Goal: Task Accomplishment & Management: Manage account settings

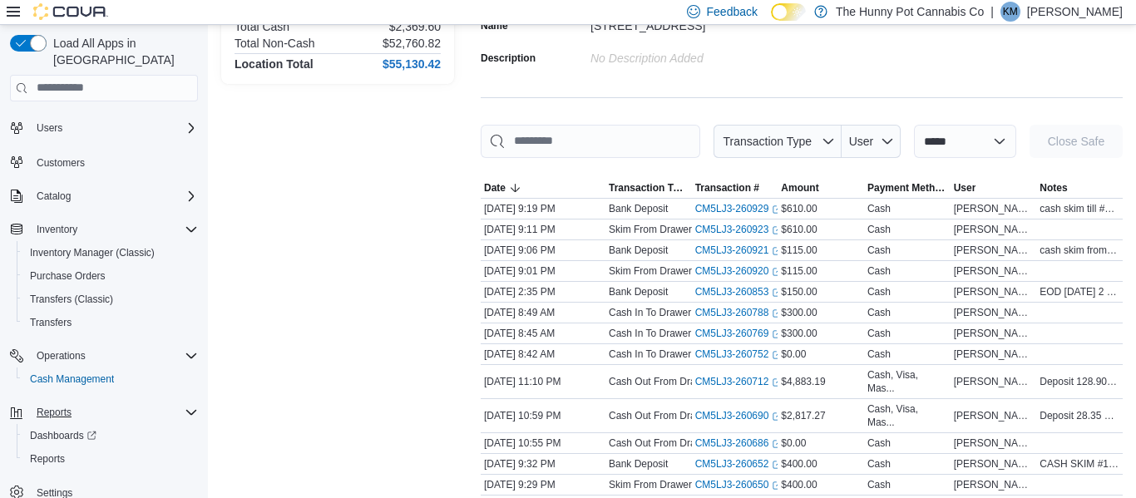
scroll to position [157, 0]
click at [61, 452] on span "Reports" at bounding box center [47, 458] width 35 height 13
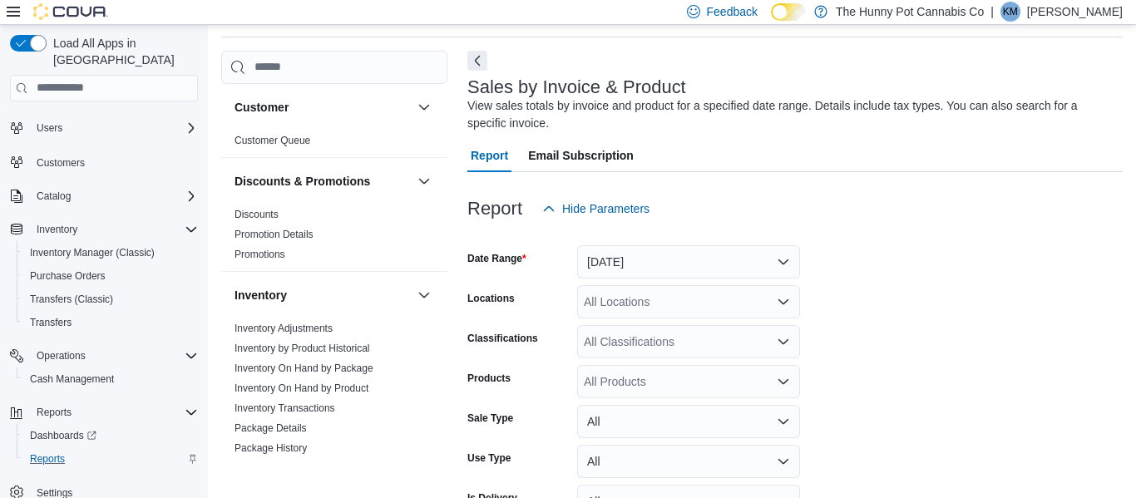
scroll to position [56, 0]
click at [668, 254] on button "[DATE]" at bounding box center [688, 260] width 223 height 33
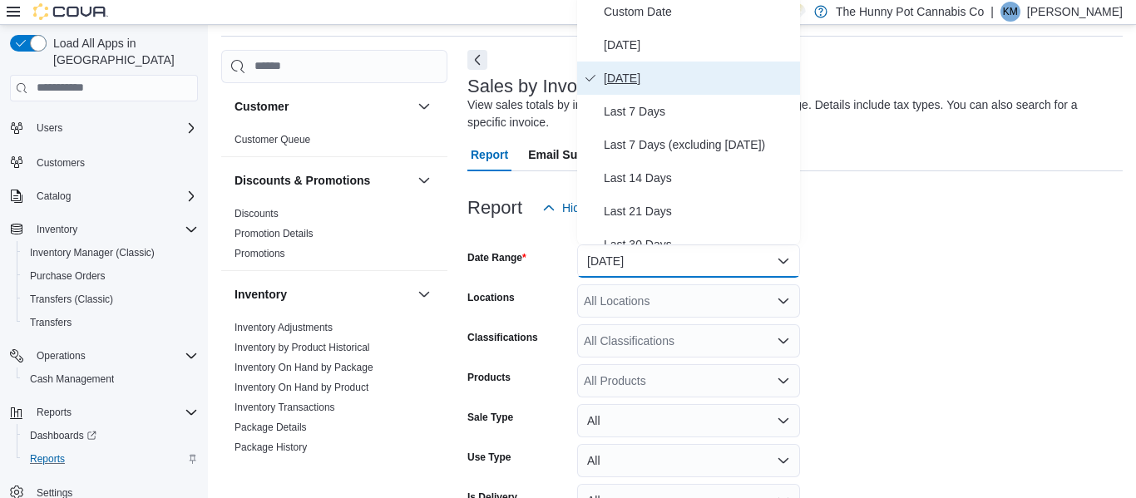
scroll to position [50, 0]
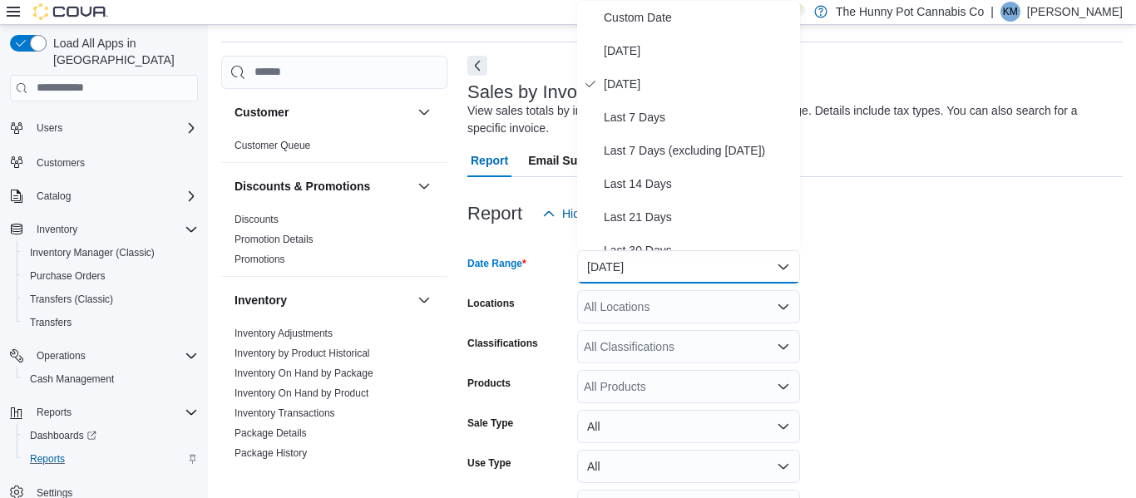
click at [967, 270] on form "Date Range [DATE] Locations All Locations Classifications All Classifications P…" at bounding box center [794, 439] width 655 height 419
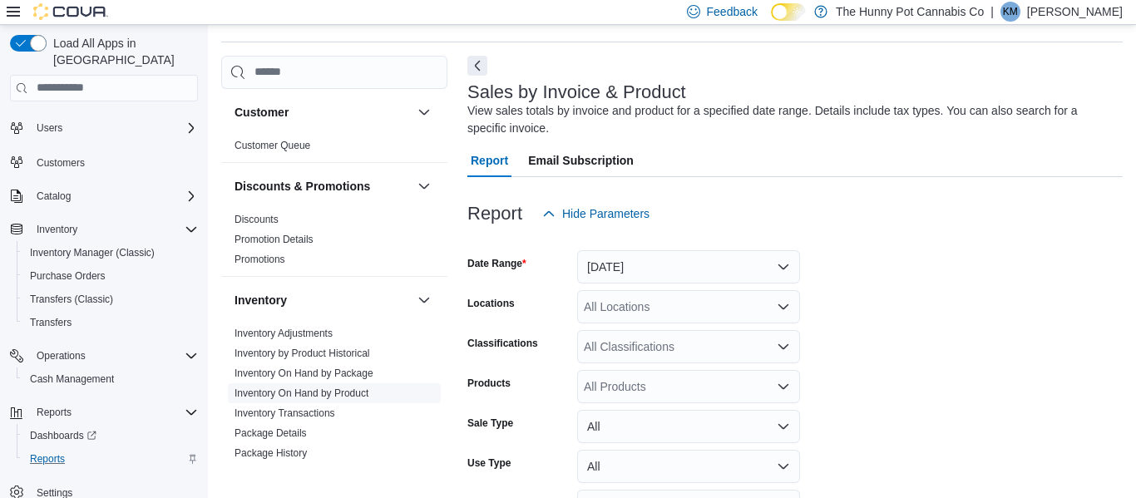
click at [342, 389] on link "Inventory On Hand by Product" at bounding box center [301, 394] width 134 height 12
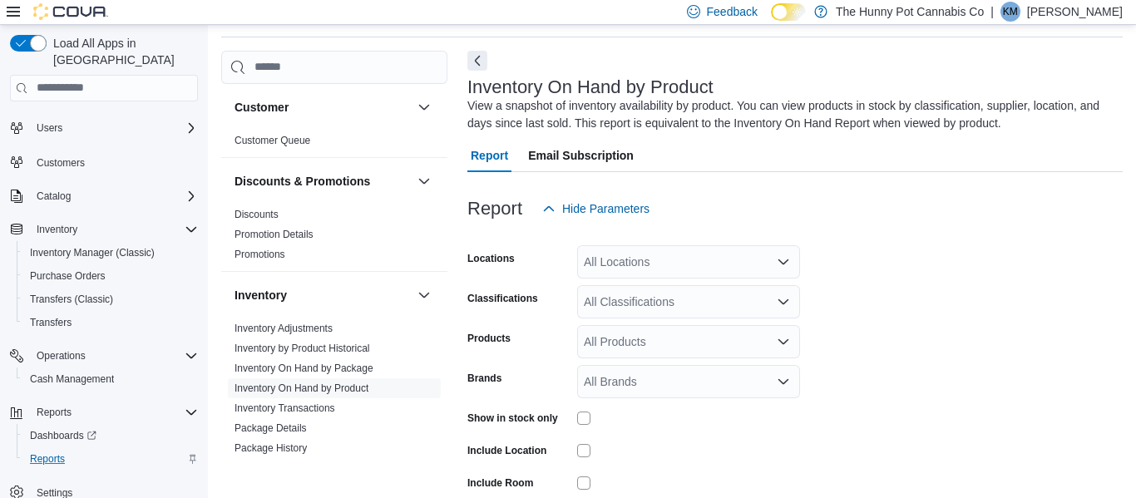
scroll to position [56, 0]
click at [726, 265] on div "All Locations" at bounding box center [688, 260] width 223 height 33
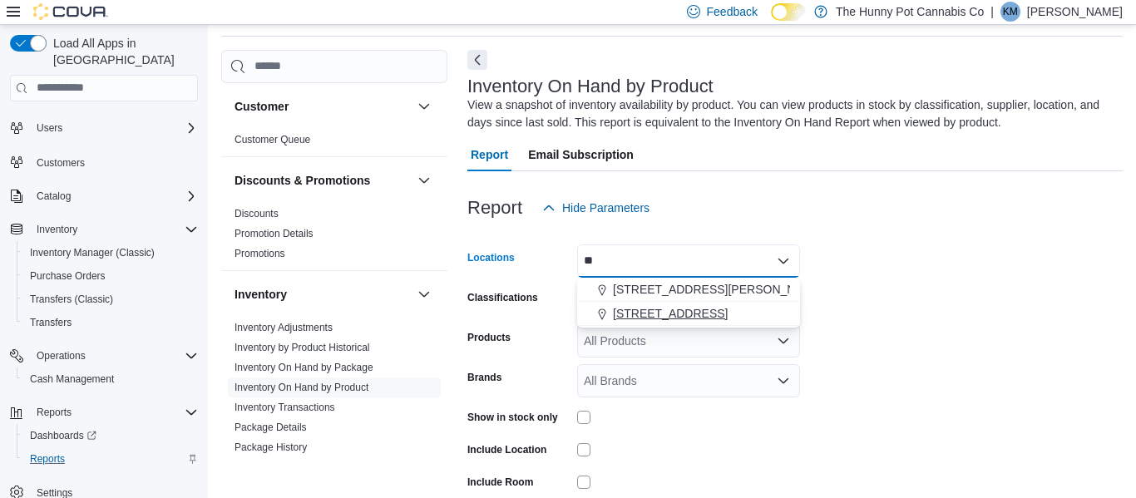
type input "**"
click at [714, 309] on span "[STREET_ADDRESS]" at bounding box center [670, 313] width 115 height 17
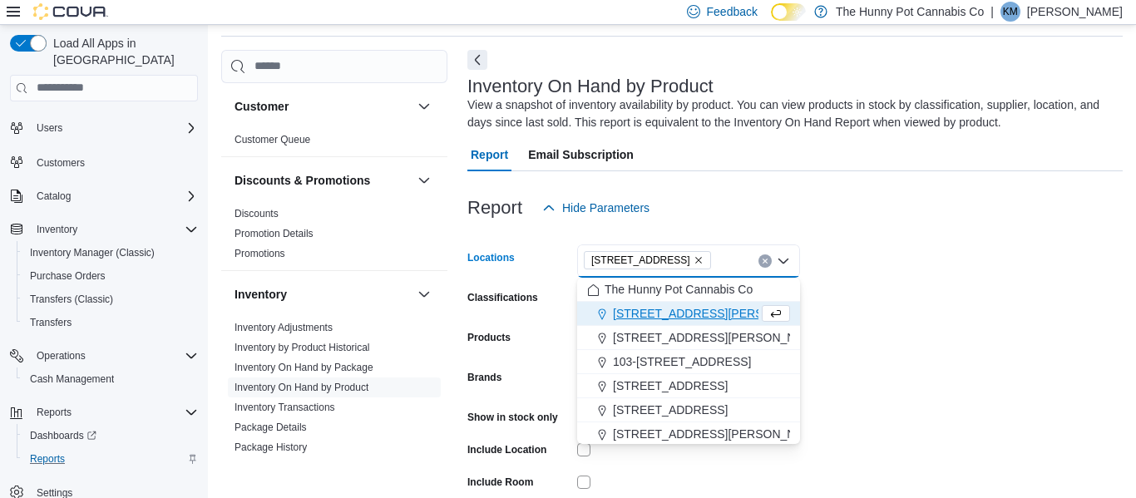
click at [892, 295] on form "Locations [STREET_ADDRESS] Combo box. Selected. [STREET_ADDRESS] Press Backspac…" at bounding box center [794, 399] width 655 height 349
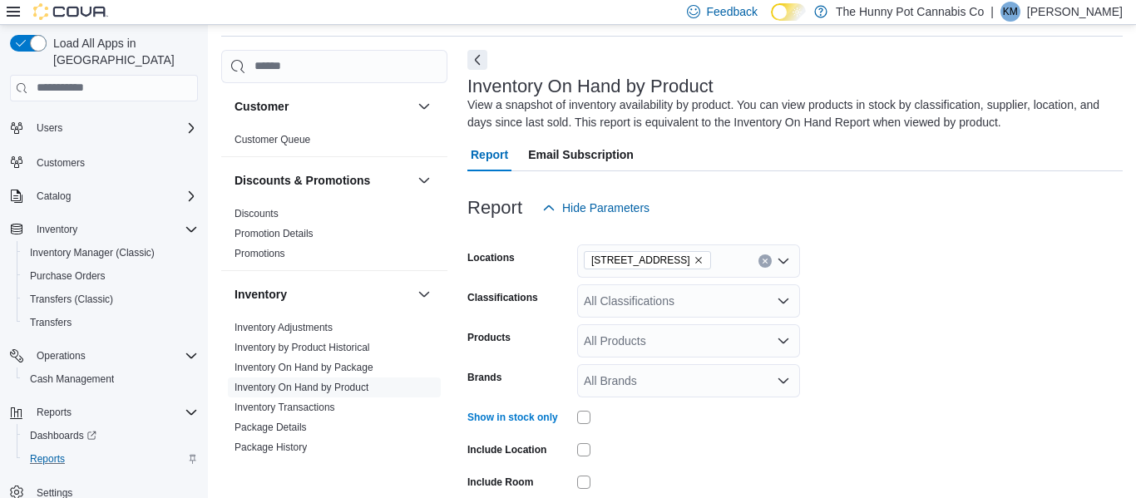
click at [1057, 323] on form "Locations [STREET_ADDRESS] Classifications All Classifications Products All Pro…" at bounding box center [794, 399] width 655 height 349
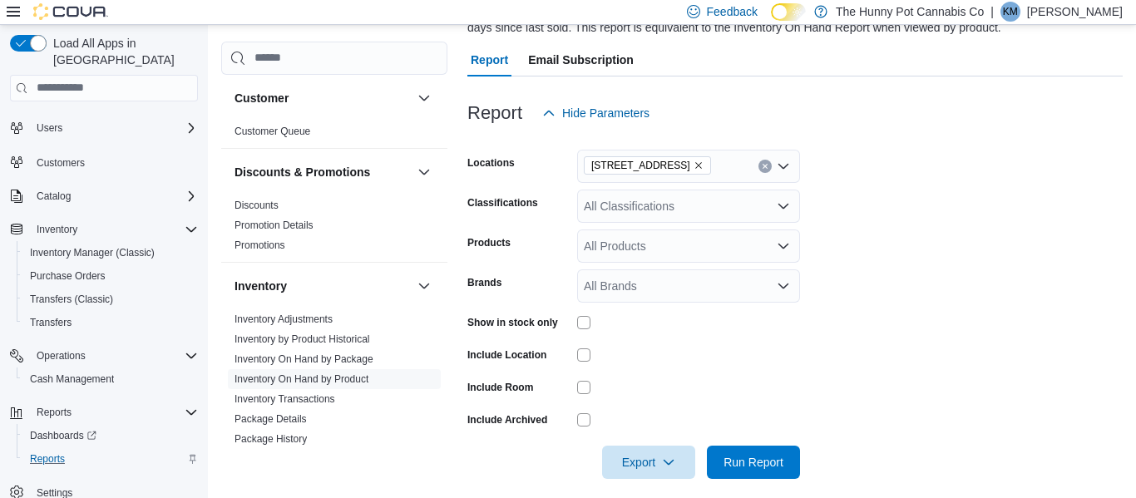
scroll to position [165, 0]
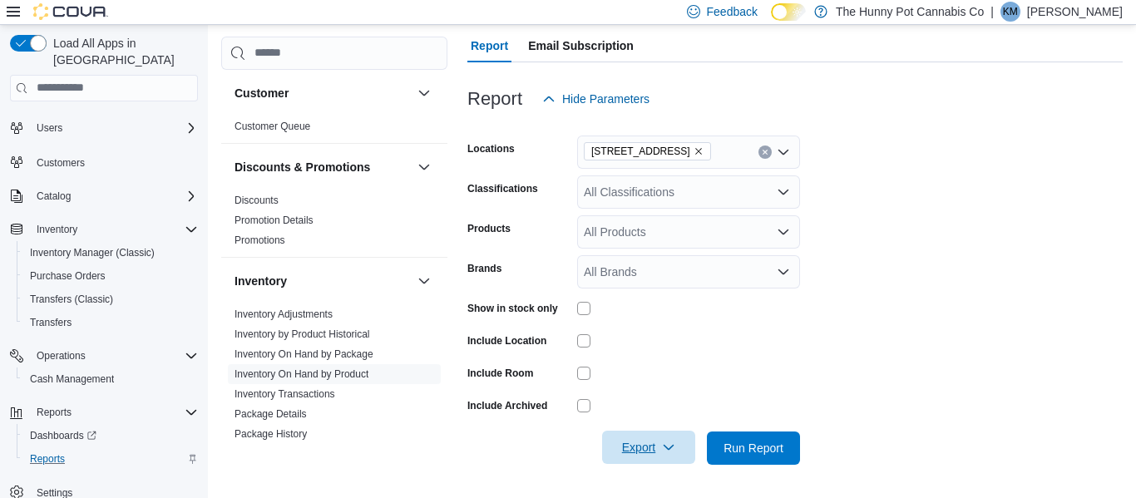
click at [654, 455] on span "Export" at bounding box center [648, 447] width 73 height 33
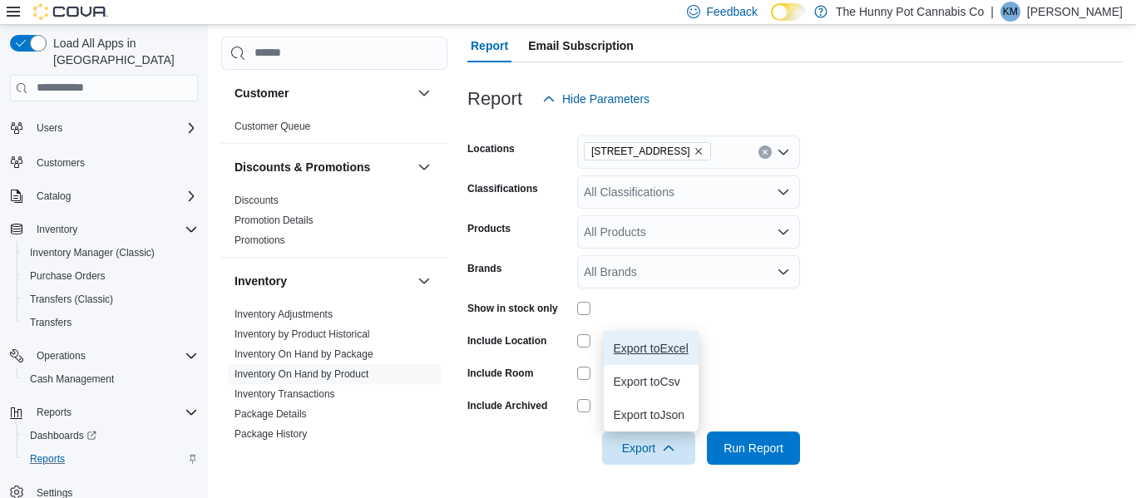
click at [669, 355] on button "Export to Excel" at bounding box center [651, 348] width 95 height 33
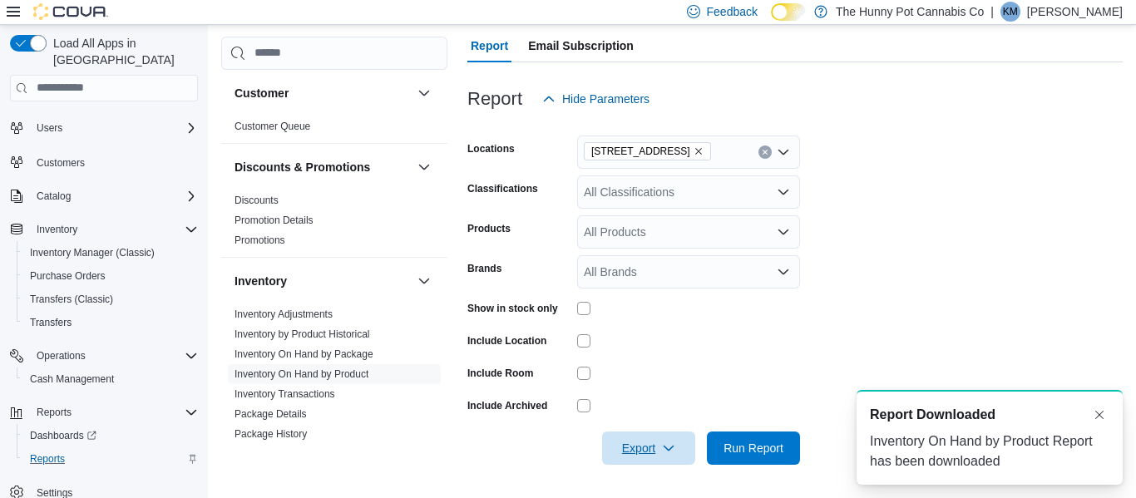
scroll to position [0, 0]
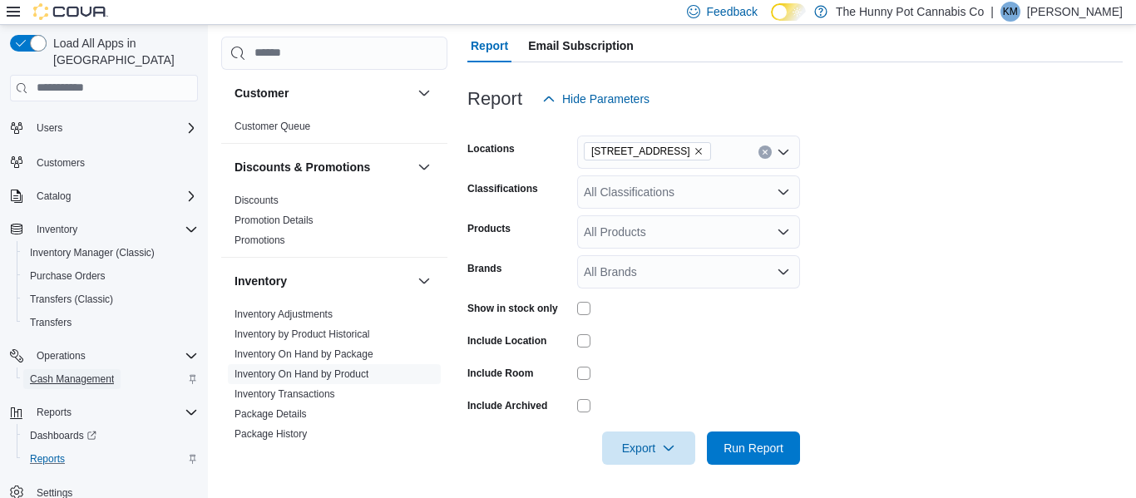
click at [86, 373] on span "Cash Management" at bounding box center [72, 379] width 84 height 13
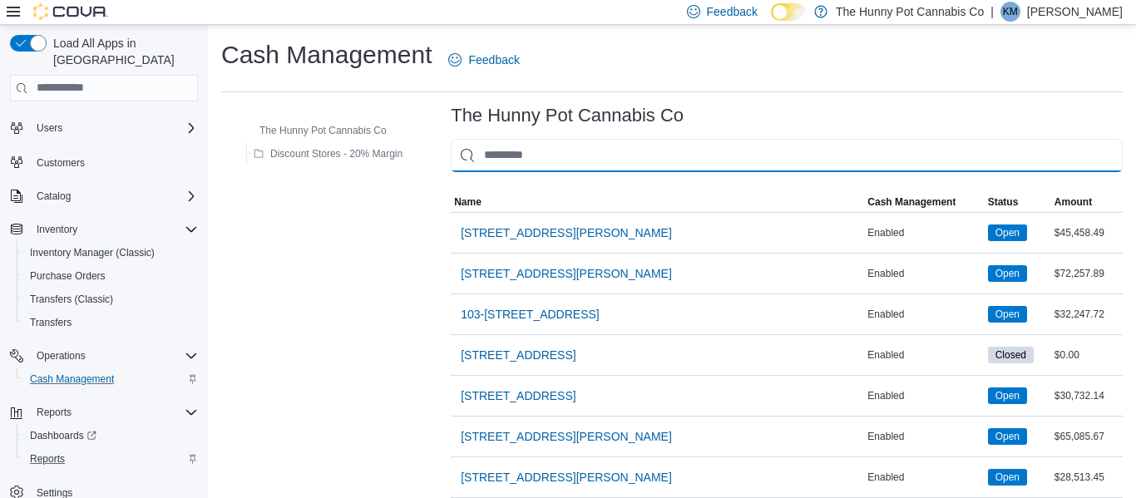
click at [530, 148] on input "This is a search bar. As you type, the results lower in the page will automatic…" at bounding box center [787, 155] width 672 height 33
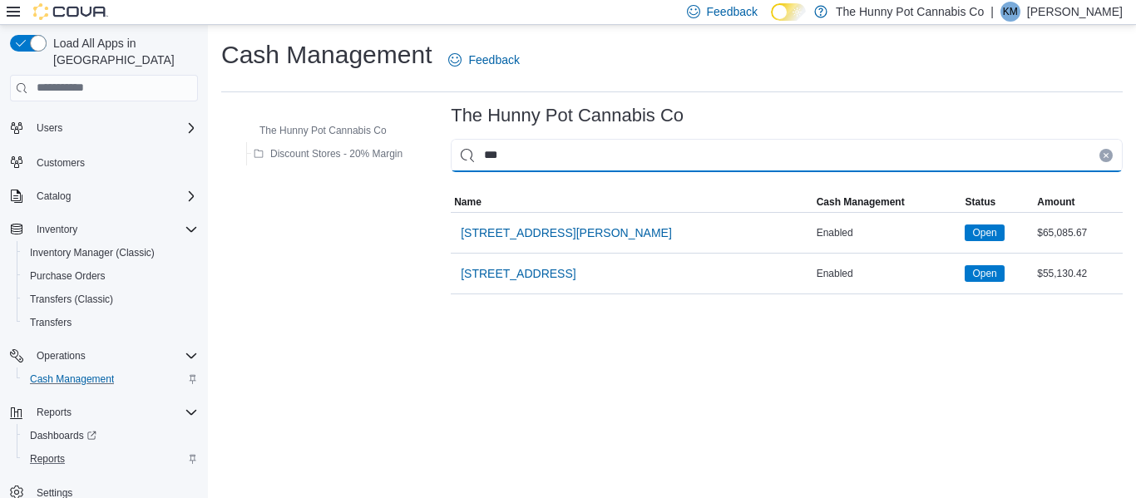
type input "****"
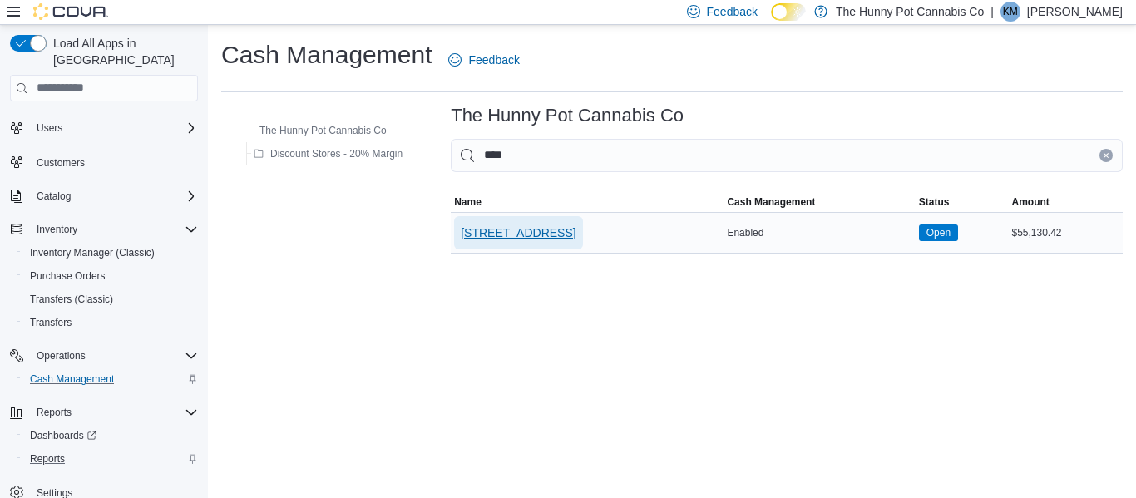
click at [555, 237] on span "[STREET_ADDRESS]" at bounding box center [518, 233] width 115 height 17
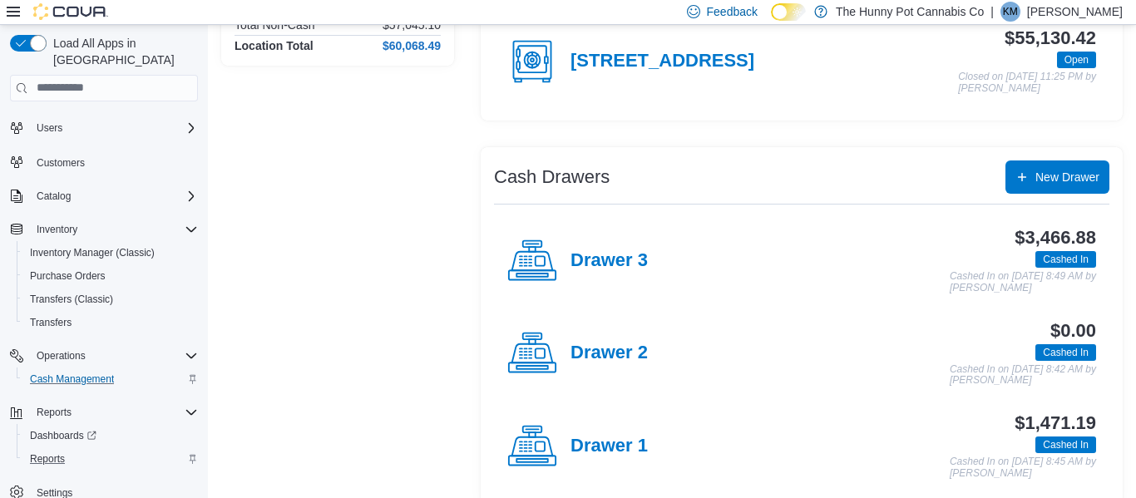
scroll to position [207, 0]
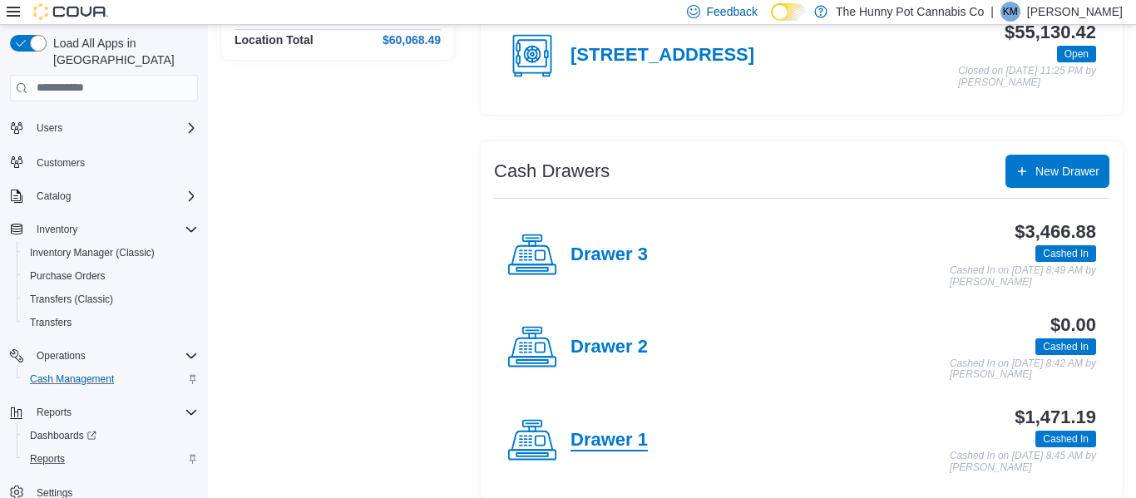
click at [620, 438] on h4 "Drawer 1" at bounding box center [608, 441] width 77 height 22
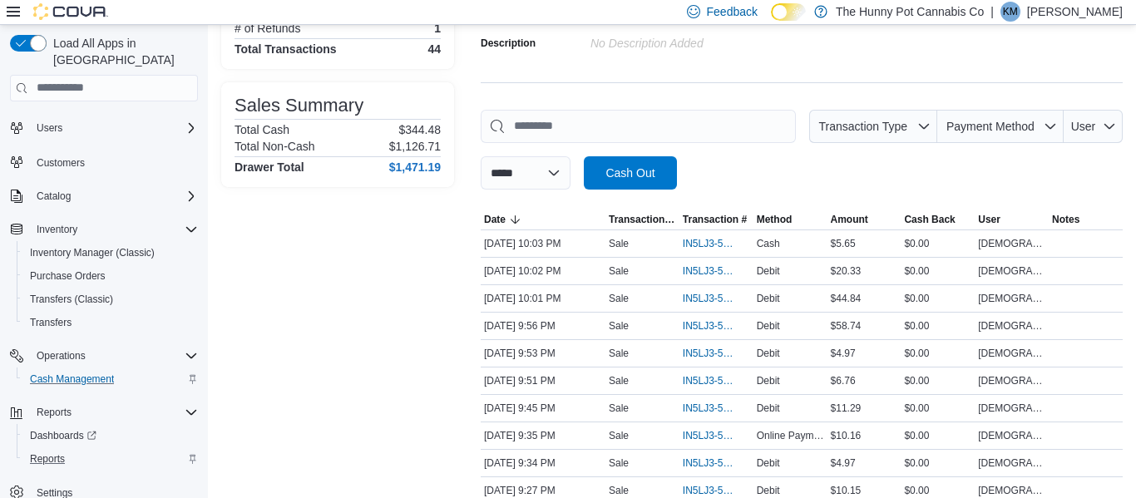
scroll to position [176, 0]
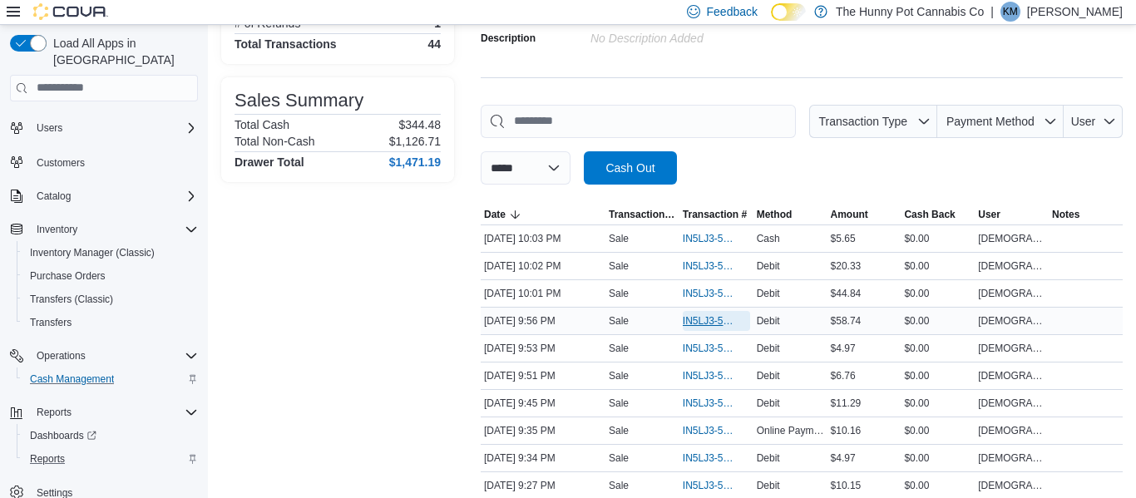
click at [703, 314] on span "IN5LJ3-5753896" at bounding box center [708, 320] width 51 height 13
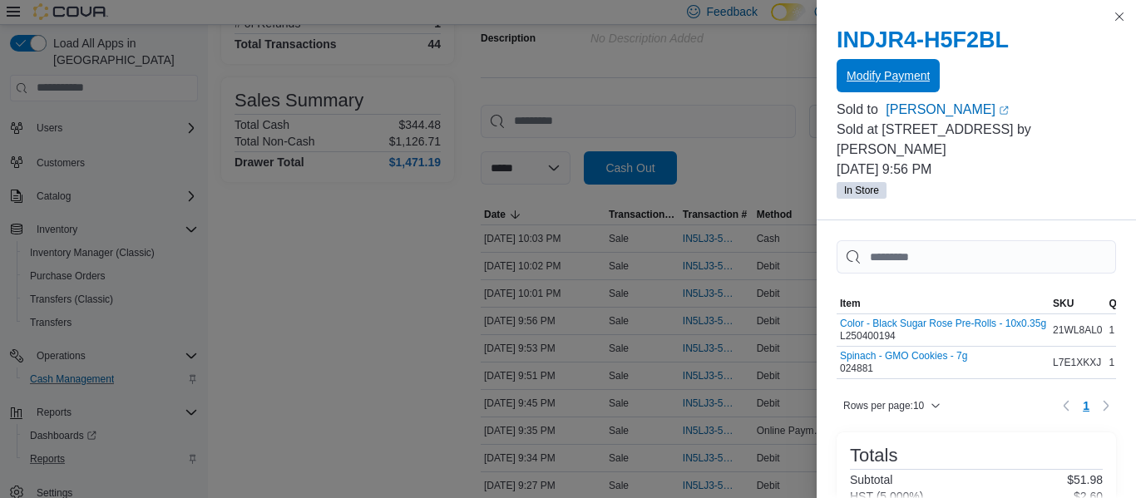
click at [912, 73] on span "Modify Payment" at bounding box center [888, 75] width 83 height 17
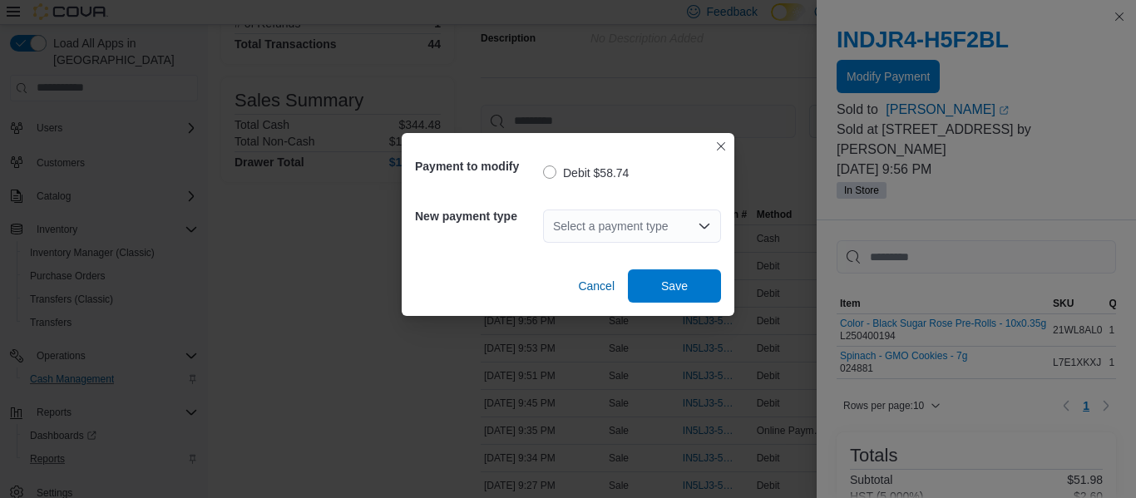
click at [587, 221] on div "Select a payment type" at bounding box center [632, 226] width 178 height 33
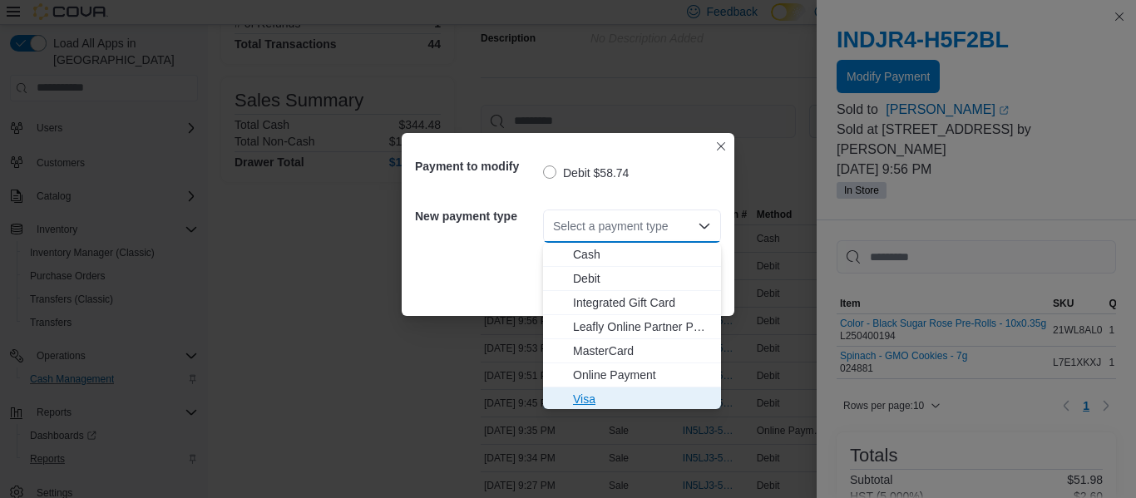
click at [576, 406] on span "Visa" at bounding box center [642, 399] width 138 height 17
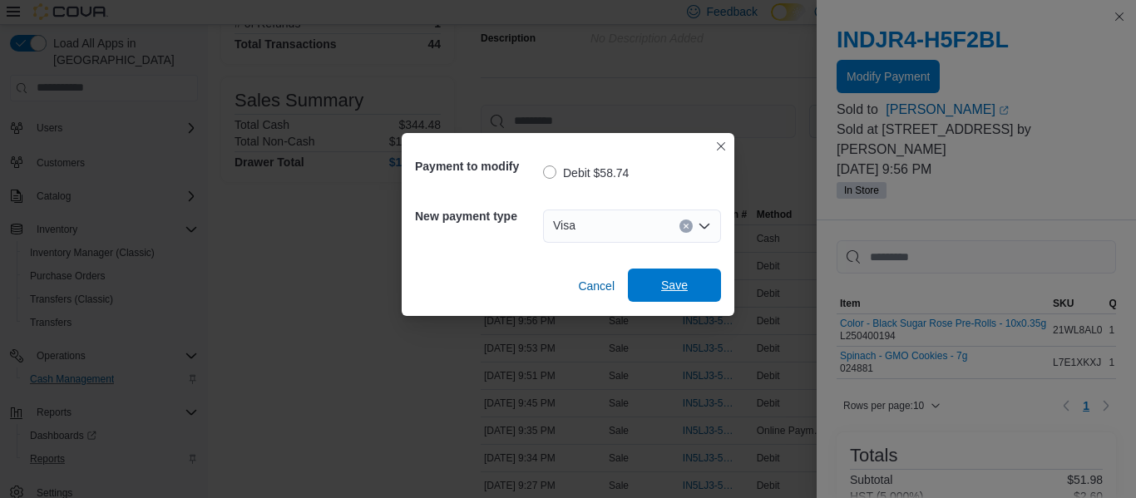
click at [672, 284] on span "Save" at bounding box center [674, 285] width 27 height 17
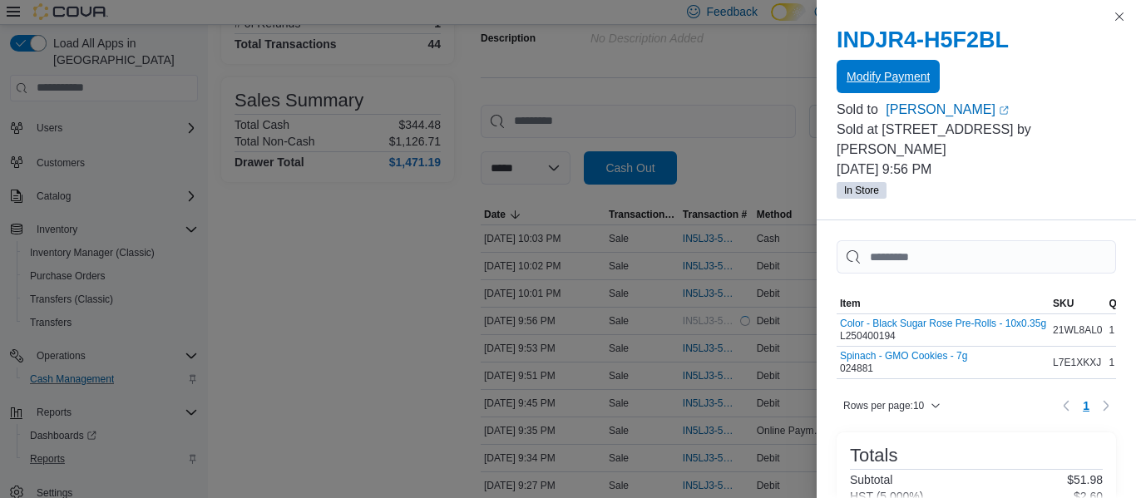
scroll to position [0, 0]
